Goal: Task Accomplishment & Management: Manage account settings

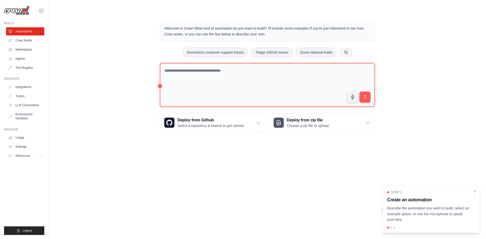
click at [228, 87] on textarea at bounding box center [267, 85] width 215 height 44
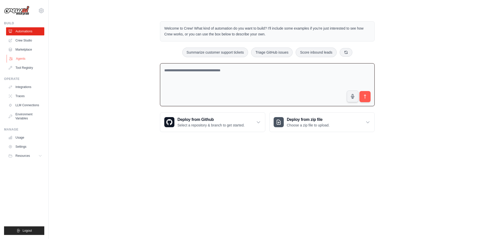
click at [19, 57] on link "Agents" at bounding box center [26, 59] width 38 height 8
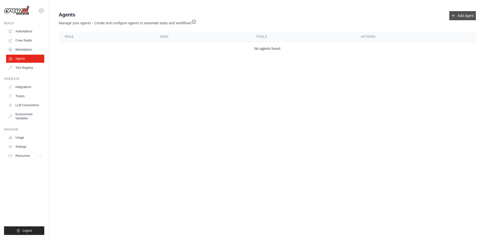
click at [462, 16] on link "Add Agent" at bounding box center [462, 15] width 27 height 9
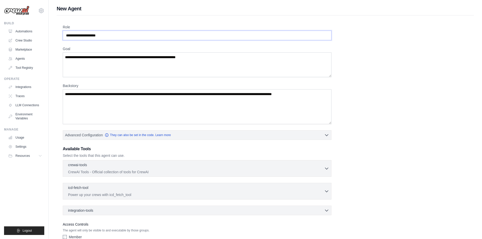
click at [113, 36] on input "Role" at bounding box center [197, 36] width 269 height 10
click at [133, 37] on input "Role" at bounding box center [197, 36] width 269 height 10
click at [141, 34] on input "Role" at bounding box center [197, 36] width 269 height 10
click at [221, 65] on textarea "Goal" at bounding box center [197, 64] width 269 height 25
click at [150, 102] on textarea "Backstory" at bounding box center [197, 106] width 269 height 35
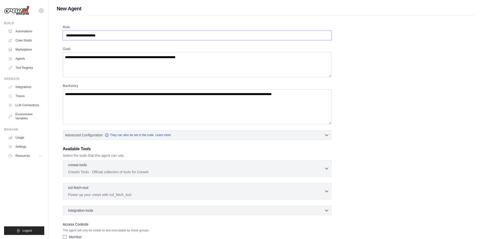
click at [106, 33] on input "Role" at bounding box center [197, 36] width 269 height 10
type input "*"
type input "**********"
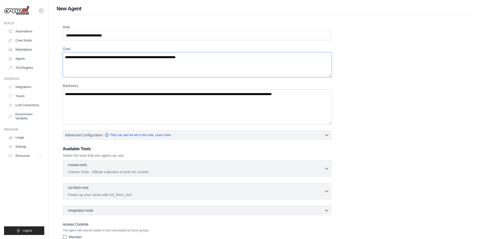
click at [107, 60] on textarea "Goal" at bounding box center [197, 64] width 269 height 25
type textarea "*"
click at [210, 57] on textarea "**********" at bounding box center [197, 64] width 269 height 25
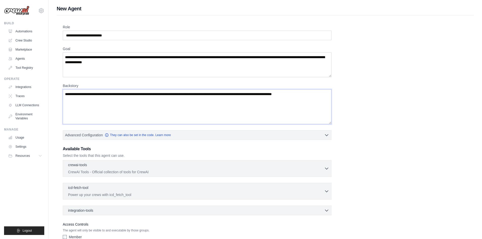
click at [110, 102] on textarea "Backstory" at bounding box center [197, 106] width 269 height 35
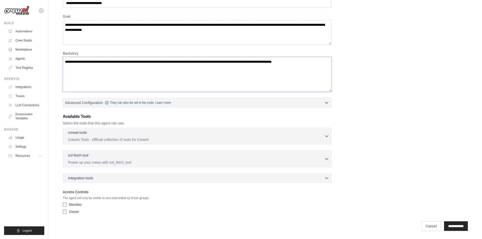
click at [124, 73] on textarea "Backstory" at bounding box center [197, 74] width 269 height 35
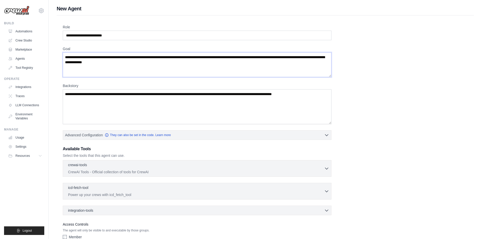
click at [149, 64] on textarea "**********" at bounding box center [197, 64] width 269 height 25
paste textarea "**********"
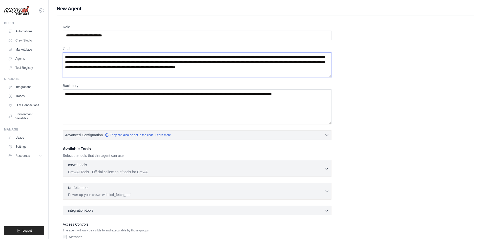
click at [150, 70] on textarea "**********" at bounding box center [197, 64] width 269 height 25
type textarea "**********"
click at [105, 107] on textarea "Backstory" at bounding box center [197, 106] width 269 height 35
paste textarea "**********"
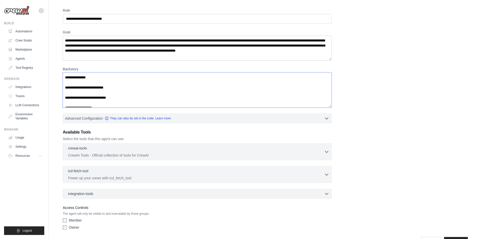
scroll to position [32, 0]
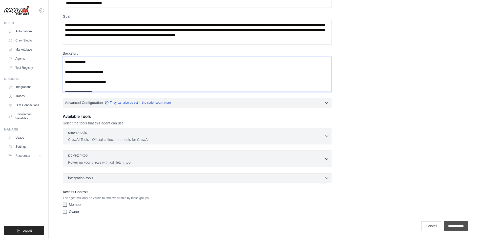
type textarea "**********"
click at [452, 226] on input "**********" at bounding box center [456, 227] width 24 height 10
drag, startPoint x: 68, startPoint y: 202, endPoint x: 67, endPoint y: 206, distance: 3.9
click at [68, 202] on div "Access Controls The agent will only be visible to and executable by those group…" at bounding box center [197, 202] width 269 height 27
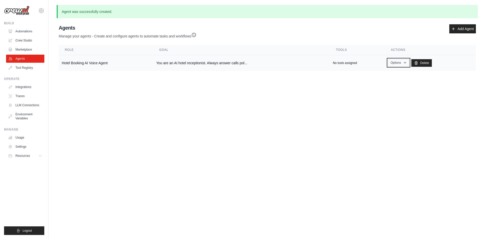
click at [403, 64] on icon "button" at bounding box center [405, 63] width 4 height 4
click at [378, 80] on link "Edit" at bounding box center [391, 83] width 36 height 9
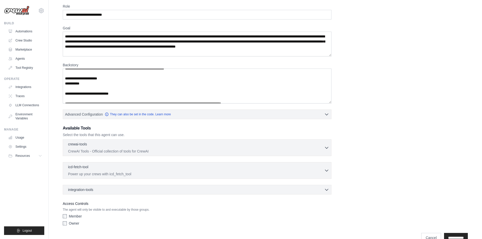
scroll to position [47, 0]
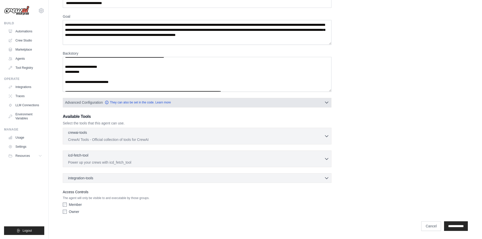
click at [331, 107] on button "Advanced Configuration They can also be set in the code. Learn more" at bounding box center [197, 102] width 268 height 9
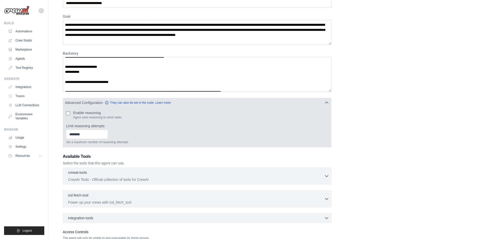
click at [71, 114] on div "Enable reasoning Agent uses reasoning to solve tasks" at bounding box center [197, 114] width 262 height 9
click at [82, 133] on input "Limit reasoning attempts" at bounding box center [87, 135] width 42 height 10
click at [108, 133] on input "*" at bounding box center [87, 135] width 42 height 10
type input "*"
click at [108, 133] on input "*" at bounding box center [87, 135] width 42 height 10
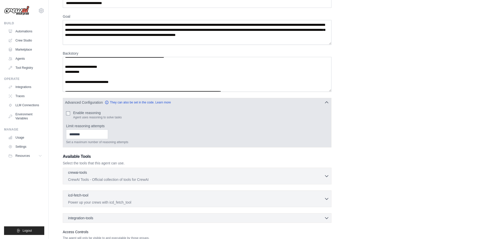
click at [222, 104] on button "Advanced Configuration They can also be set in the code. Learn more" at bounding box center [197, 102] width 268 height 9
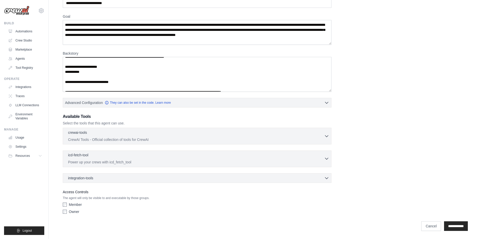
click at [105, 156] on div "icd-fetch-tool 0 selected" at bounding box center [196, 156] width 256 height 6
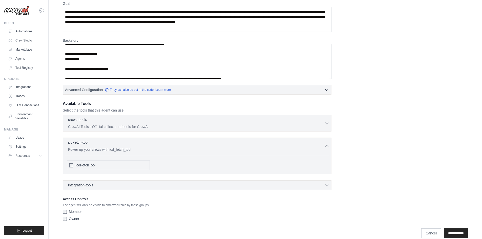
scroll to position [67, 0]
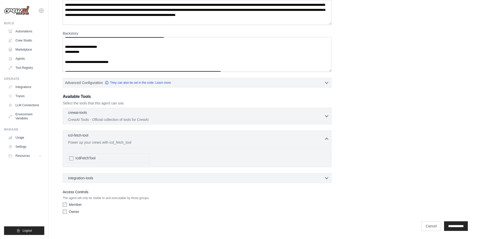
click at [108, 162] on div "IcdFetchTool" at bounding box center [108, 158] width 83 height 10
click at [83, 158] on span "IcdFetchTool" at bounding box center [85, 158] width 20 height 5
click at [136, 136] on div "icd-fetch-tool 1 selected" at bounding box center [196, 136] width 256 height 6
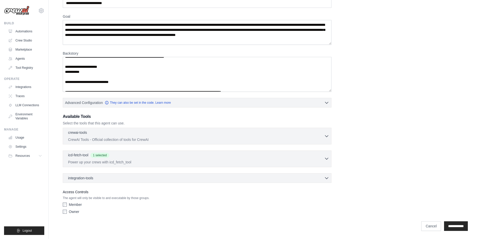
scroll to position [47, 0]
click at [116, 176] on div "integration-tools 0 selected" at bounding box center [198, 177] width 261 height 5
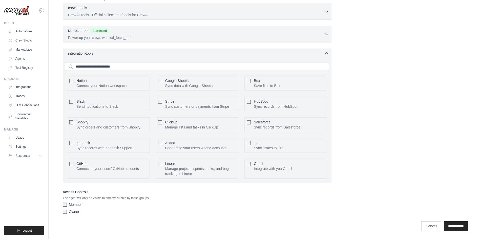
scroll to position [121, 0]
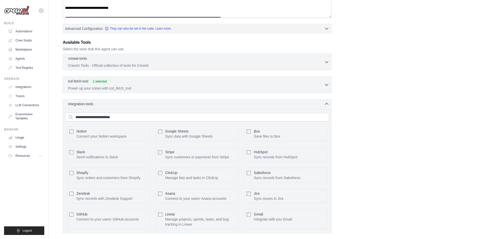
click at [158, 133] on div "Google Sheets Sync data with Google Sheets Configure" at bounding box center [197, 134] width 83 height 15
click at [228, 133] on button "Configure" at bounding box center [227, 133] width 18 height 7
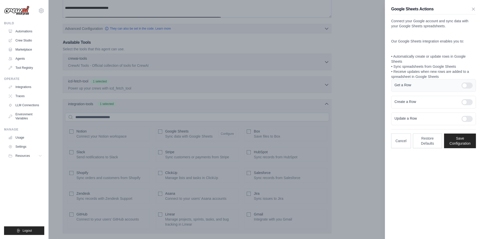
click at [468, 86] on div at bounding box center [467, 86] width 11 height 6
click at [467, 99] on div at bounding box center [467, 102] width 11 height 6
click at [467, 115] on div "Update a Row" at bounding box center [433, 119] width 85 height 13
click at [467, 121] on div at bounding box center [467, 119] width 11 height 6
click at [467, 144] on button "Save Configuration" at bounding box center [460, 140] width 32 height 15
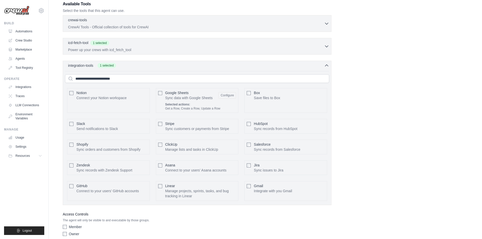
scroll to position [182, 0]
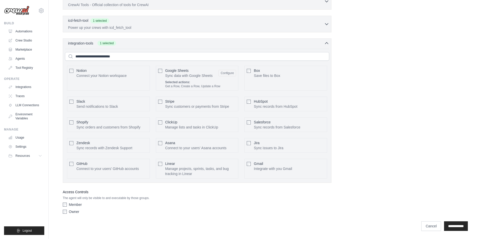
click at [69, 212] on label "Owner" at bounding box center [74, 211] width 10 height 5
click at [445, 227] on input "**********" at bounding box center [456, 227] width 24 height 10
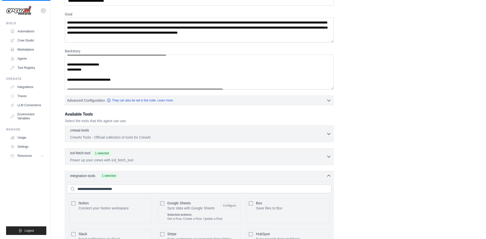
scroll to position [0, 0]
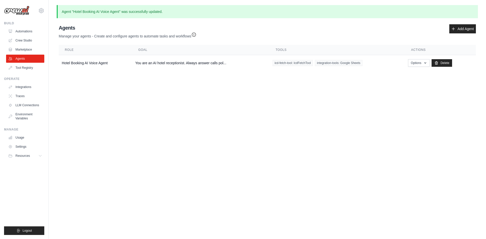
click at [196, 36] on icon "button" at bounding box center [193, 34] width 5 height 5
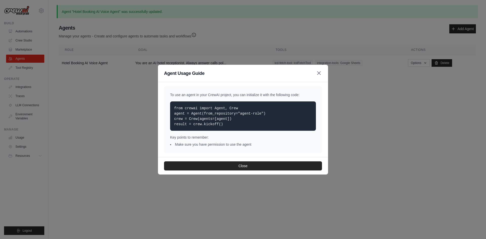
click at [321, 74] on icon "button" at bounding box center [319, 73] width 6 height 6
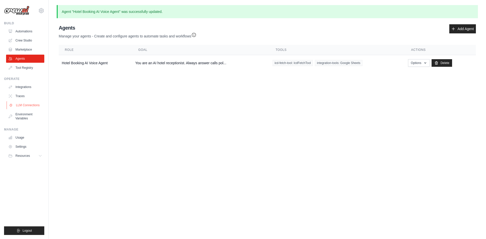
click at [32, 109] on link "LLM Connections" at bounding box center [26, 105] width 38 height 8
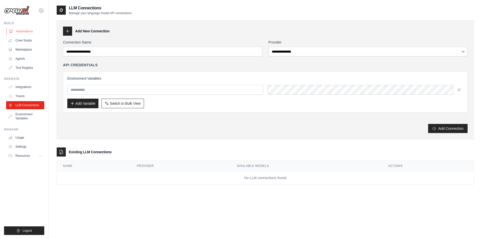
click at [28, 32] on link "Automations" at bounding box center [26, 31] width 38 height 8
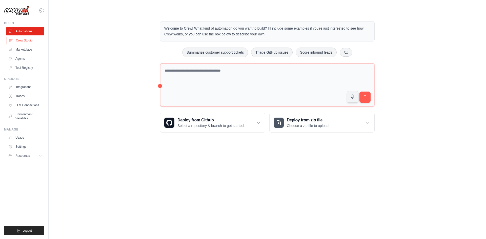
click at [26, 42] on link "Crew Studio" at bounding box center [26, 40] width 38 height 8
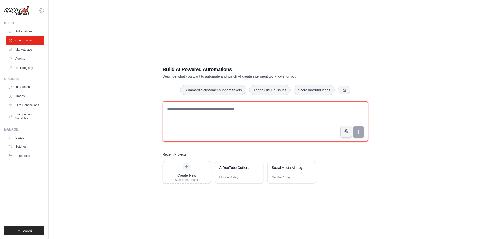
click at [216, 116] on textarea at bounding box center [266, 121] width 206 height 41
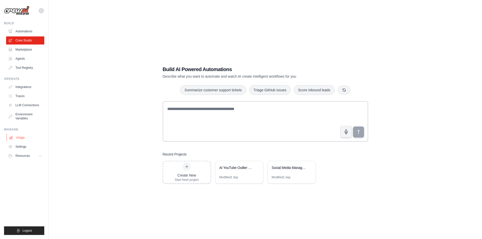
click at [12, 138] on icon at bounding box center [10, 137] width 3 height 3
